Goal: Information Seeking & Learning: Learn about a topic

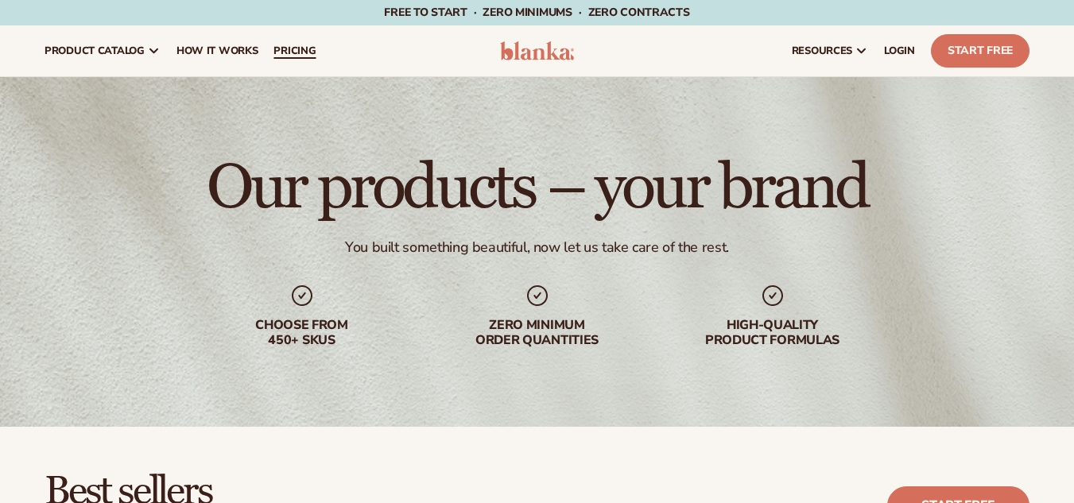
click at [277, 52] on span "pricing" at bounding box center [295, 51] width 42 height 13
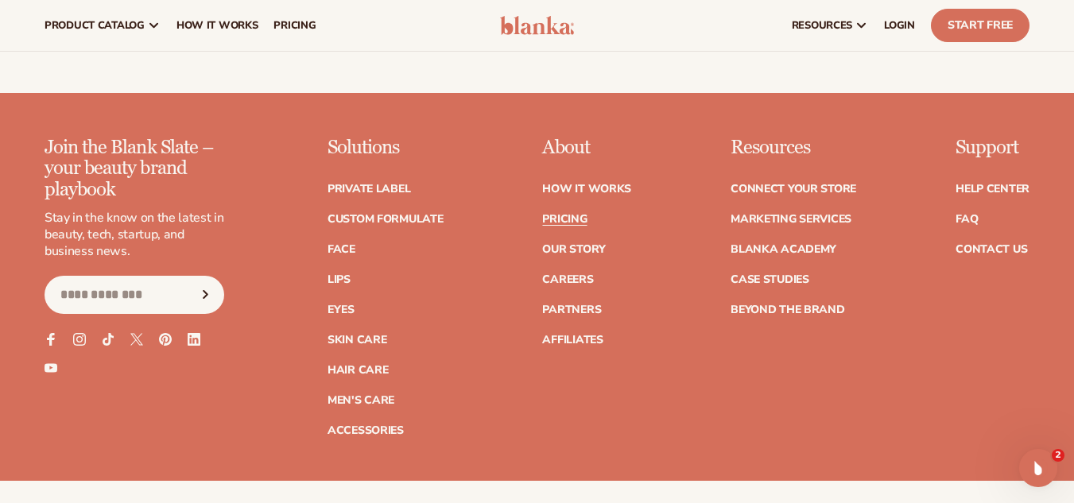
scroll to position [3240, 0]
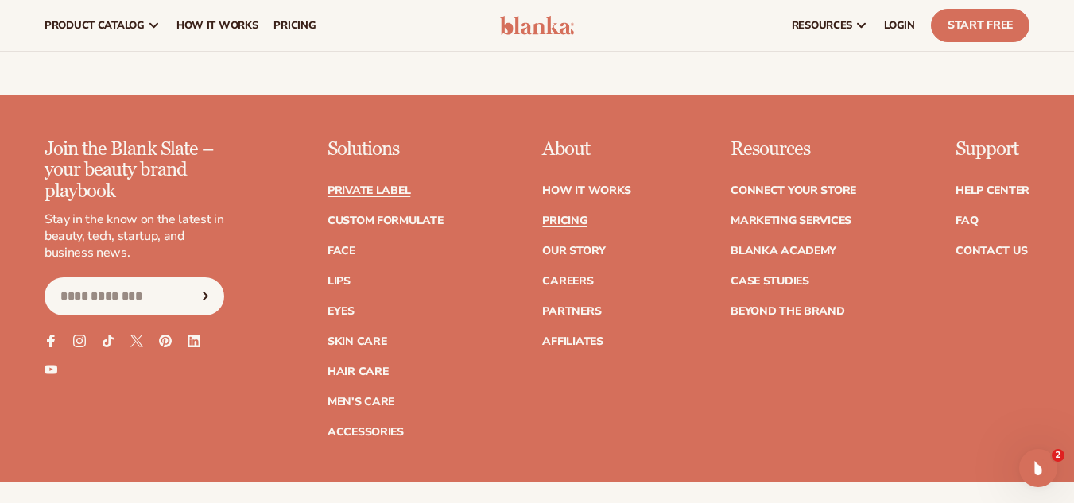
click at [401, 185] on link "Private label" at bounding box center [369, 190] width 83 height 11
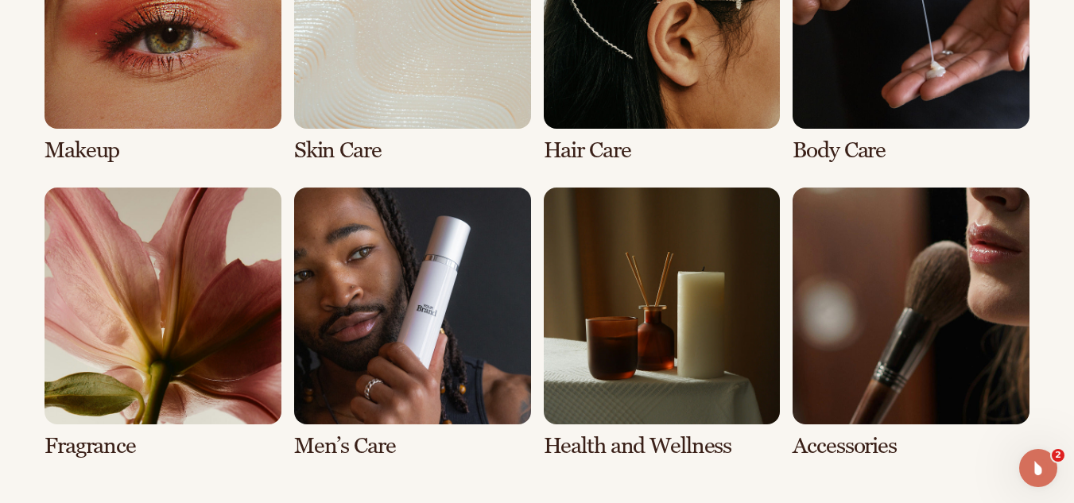
scroll to position [1294, 0]
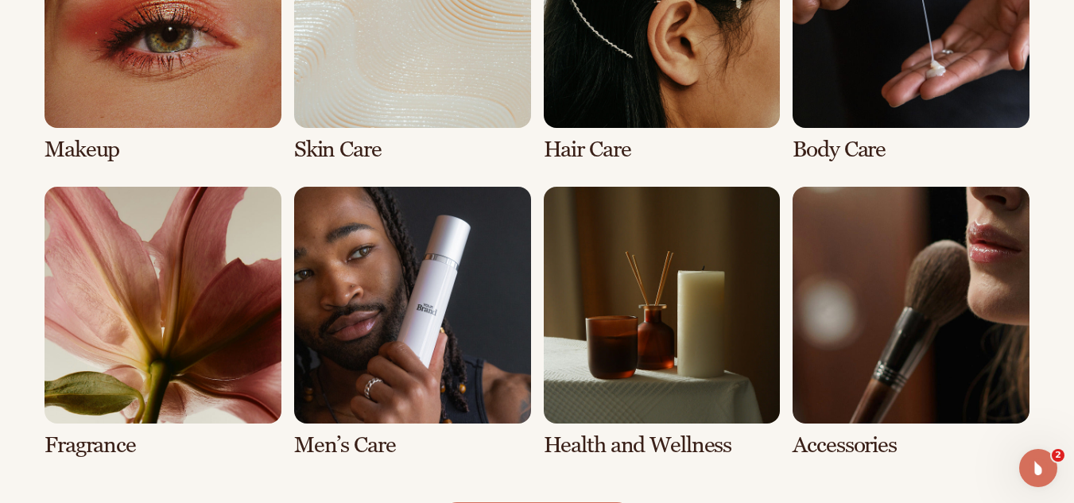
click at [392, 285] on link "6 / 8" at bounding box center [412, 322] width 237 height 271
click at [441, 256] on link "6 / 8" at bounding box center [412, 322] width 237 height 271
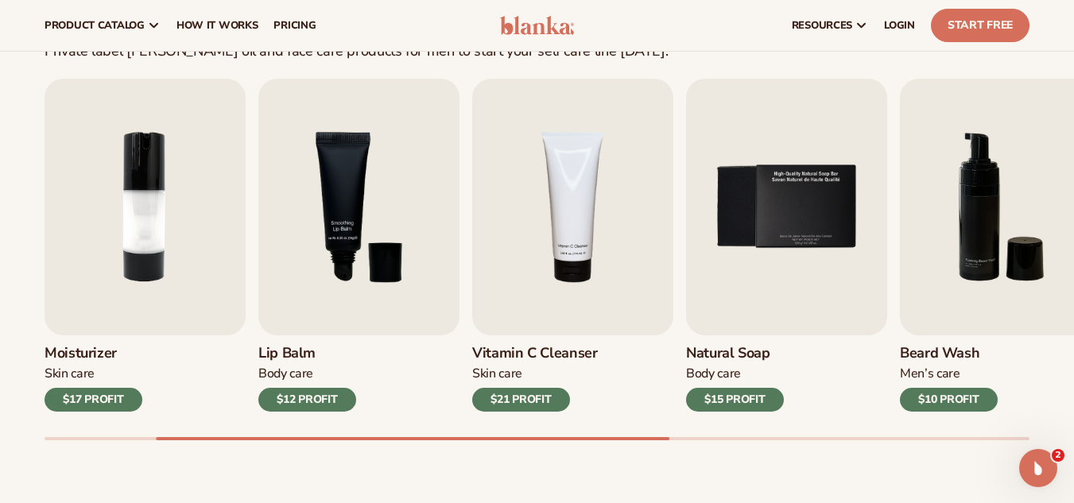
scroll to position [462, 0]
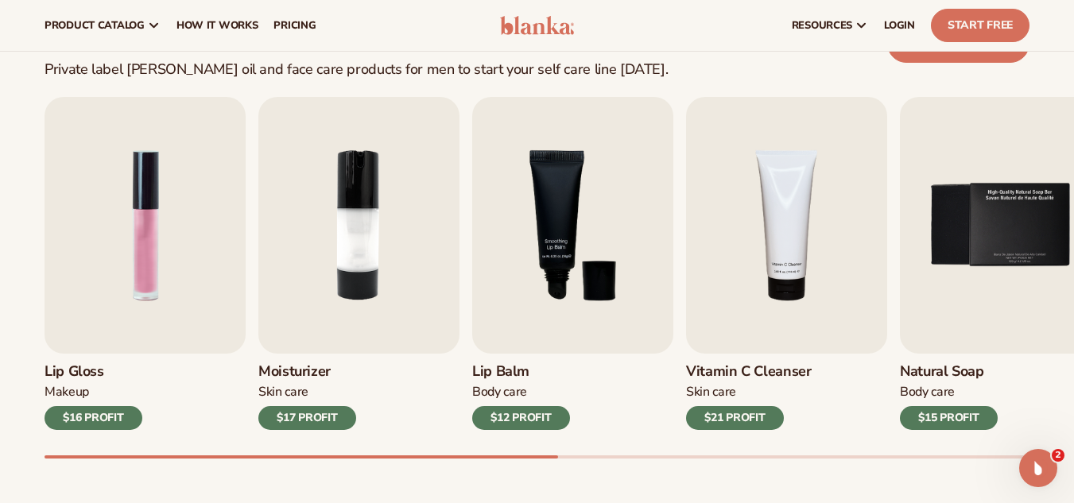
click at [472, 305] on img "3 / 9" at bounding box center [572, 225] width 201 height 257
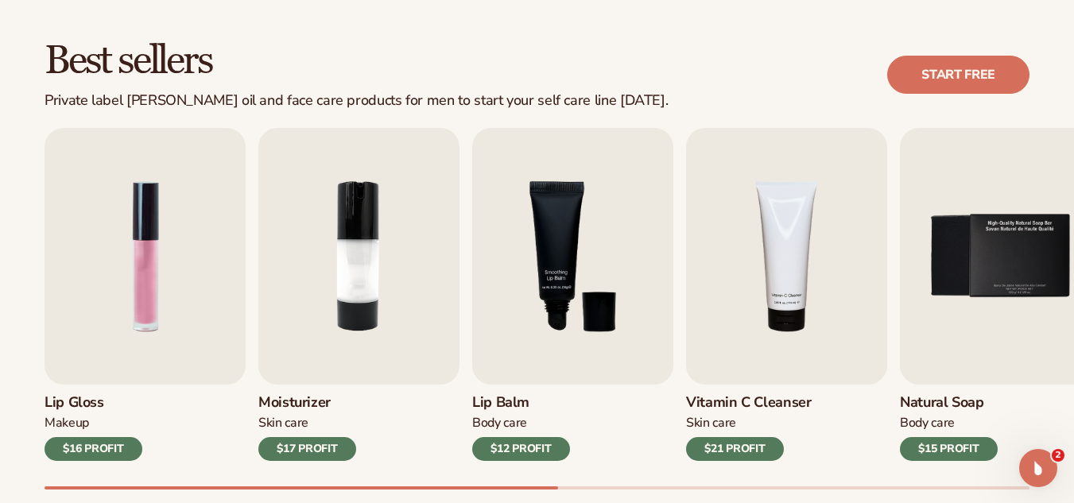
scroll to position [432, 0]
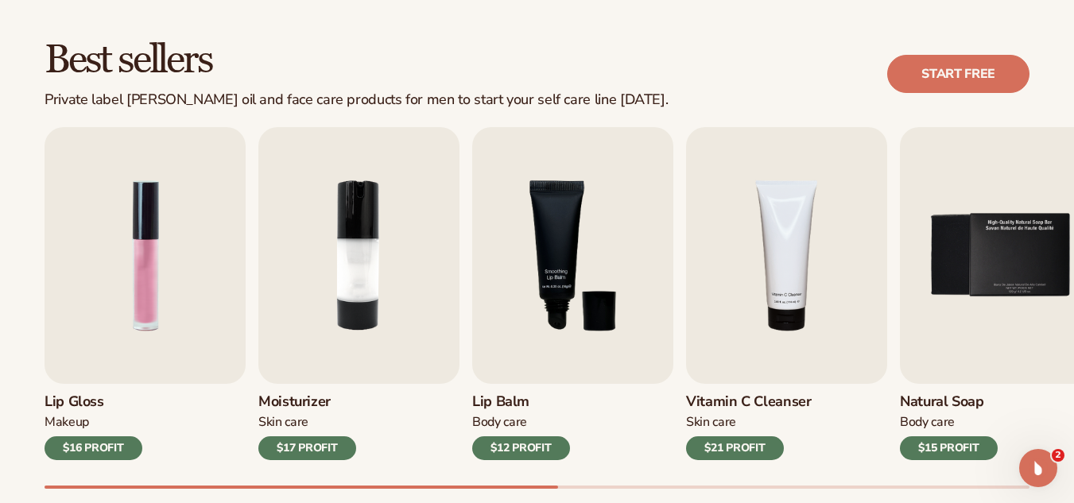
click at [785, 76] on div "Best sellers Private label beard oil and face care products for men to start yo…" at bounding box center [537, 74] width 985 height 68
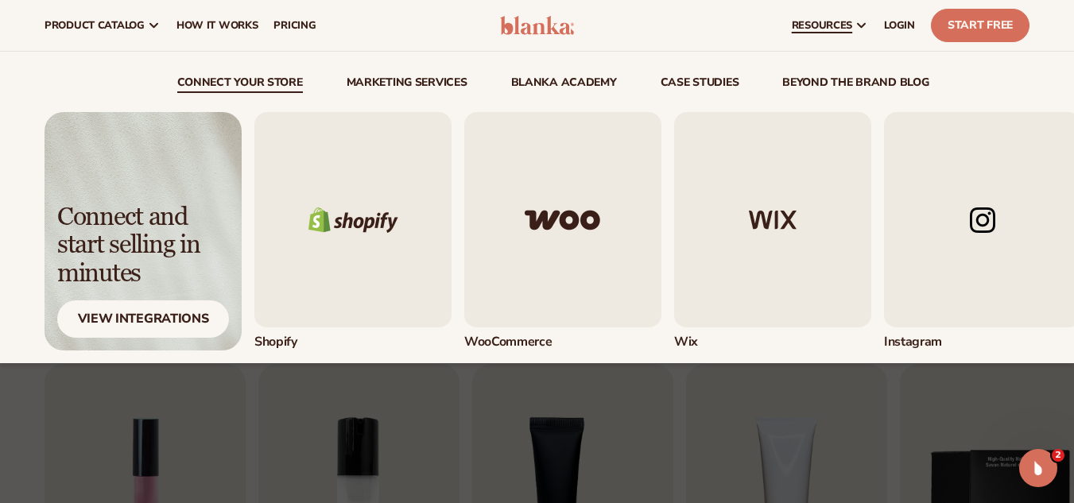
scroll to position [191, 0]
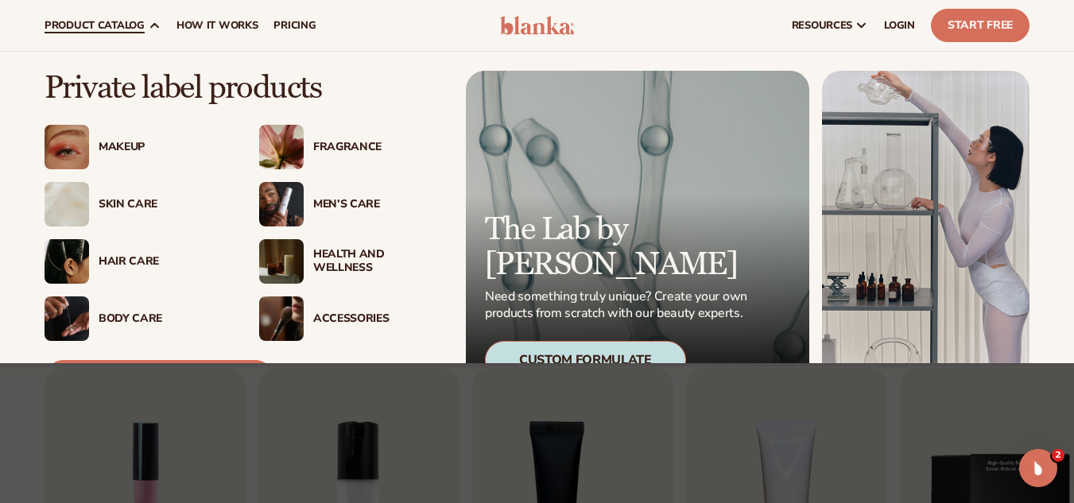
click at [125, 201] on div "Skin Care" at bounding box center [163, 205] width 129 height 14
